Goal: Task Accomplishment & Management: Complete application form

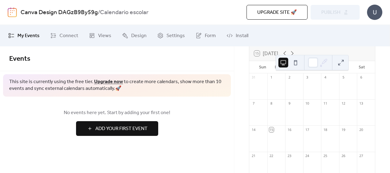
scroll to position [49, 0]
click at [283, 78] on div at bounding box center [276, 81] width 18 height 16
click at [281, 79] on div at bounding box center [276, 81] width 18 height 16
click at [299, 60] on button at bounding box center [296, 63] width 10 height 10
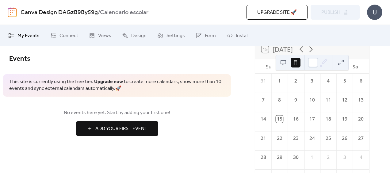
click at [283, 84] on div "1" at bounding box center [279, 80] width 7 height 7
click at [282, 123] on div "15" at bounding box center [279, 119] width 7 height 7
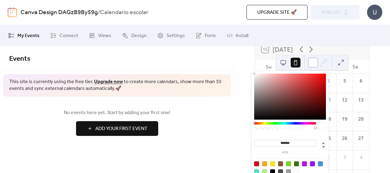
click at [315, 65] on div at bounding box center [313, 63] width 10 height 10
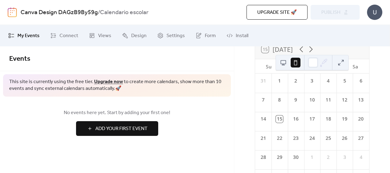
click at [132, 132] on span "Add Your First Event" at bounding box center [121, 128] width 52 height 7
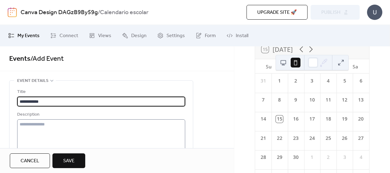
type input "**********"
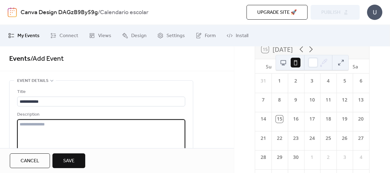
click at [134, 126] on textarea at bounding box center [101, 142] width 168 height 47
type textarea "*******"
click at [69, 161] on span "Save" at bounding box center [68, 160] width 11 height 7
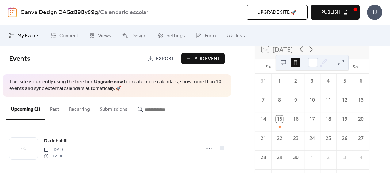
click at [298, 123] on div "16" at bounding box center [295, 119] width 7 height 7
click at [339, 148] on div "26" at bounding box center [345, 140] width 16 height 19
click at [341, 142] on div "26" at bounding box center [344, 138] width 7 height 7
click at [214, 56] on span "Add Event" at bounding box center [207, 58] width 26 height 7
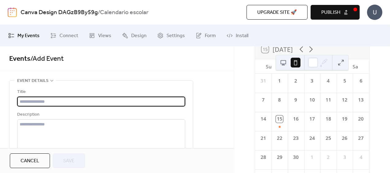
click at [297, 122] on div "16" at bounding box center [295, 119] width 7 height 7
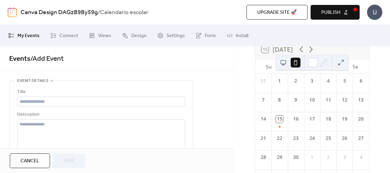
click at [291, 124] on div "16" at bounding box center [296, 118] width 16 height 12
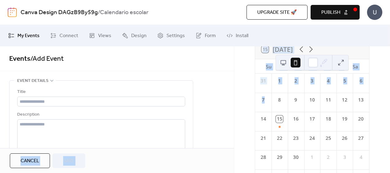
drag, startPoint x: 234, startPoint y: 92, endPoint x: 231, endPoint y: 124, distance: 31.8
click at [231, 124] on div "**********" at bounding box center [195, 99] width 390 height 148
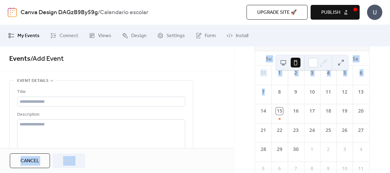
scroll to position [94, 0]
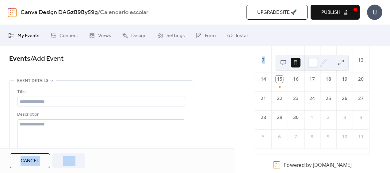
click at [36, 160] on span "Cancel" at bounding box center [30, 160] width 19 height 7
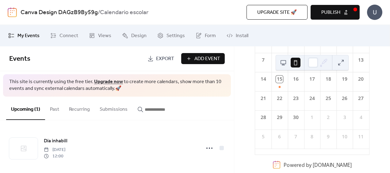
click at [242, 129] on div "[DATE] 15 [DATE] Su Mo Tu We Th Fr Sa 31 1 2 3 4 5 6 7 8 9 10 11 12 13 14 15 16…" at bounding box center [312, 109] width 156 height 127
click at [299, 82] on div "16" at bounding box center [295, 79] width 7 height 7
click at [295, 79] on div "16" at bounding box center [295, 79] width 7 height 7
click at [285, 64] on button at bounding box center [283, 63] width 10 height 10
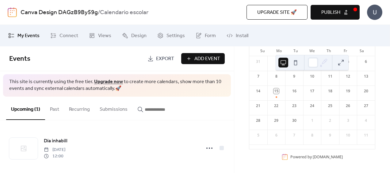
scroll to position [95, 0]
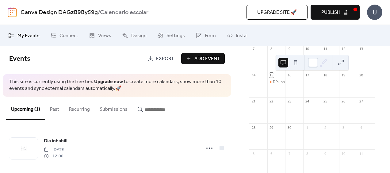
click at [293, 85] on div at bounding box center [294, 87] width 18 height 16
click at [55, 110] on button "Past" at bounding box center [54, 108] width 19 height 23
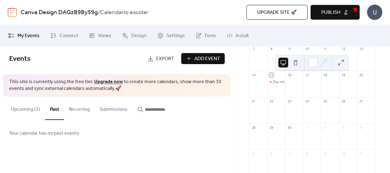
click at [77, 108] on button "Recurring" at bounding box center [79, 108] width 31 height 23
